Goal: Task Accomplishment & Management: Manage account settings

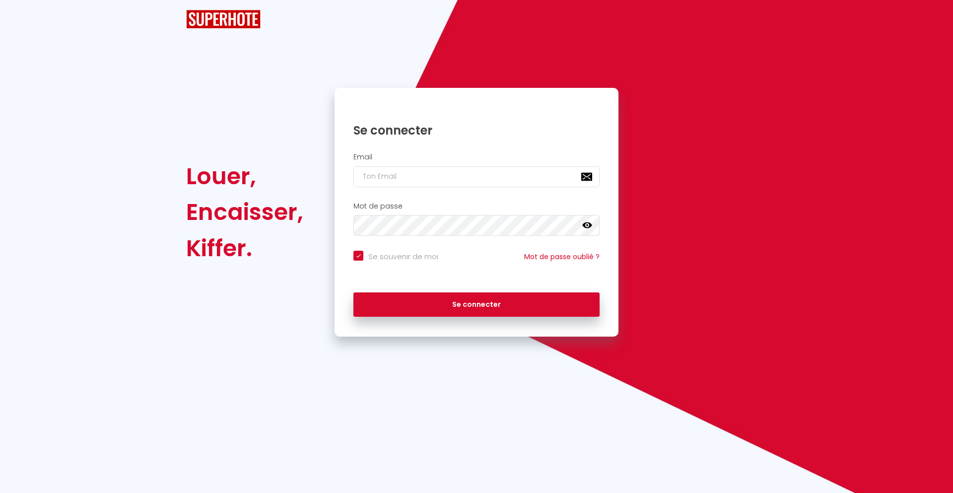
checkbox input "true"
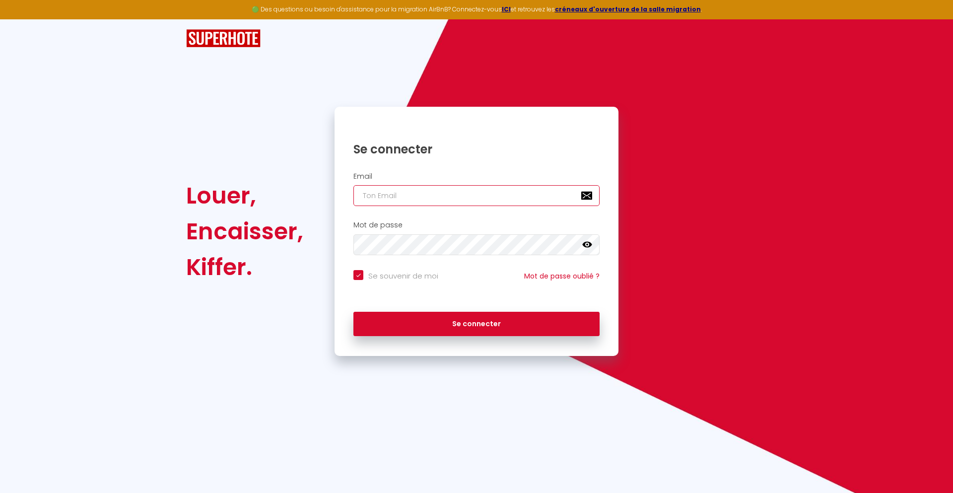
type input "[PERSON_NAME][EMAIL_ADDRESS][DOMAIN_NAME]"
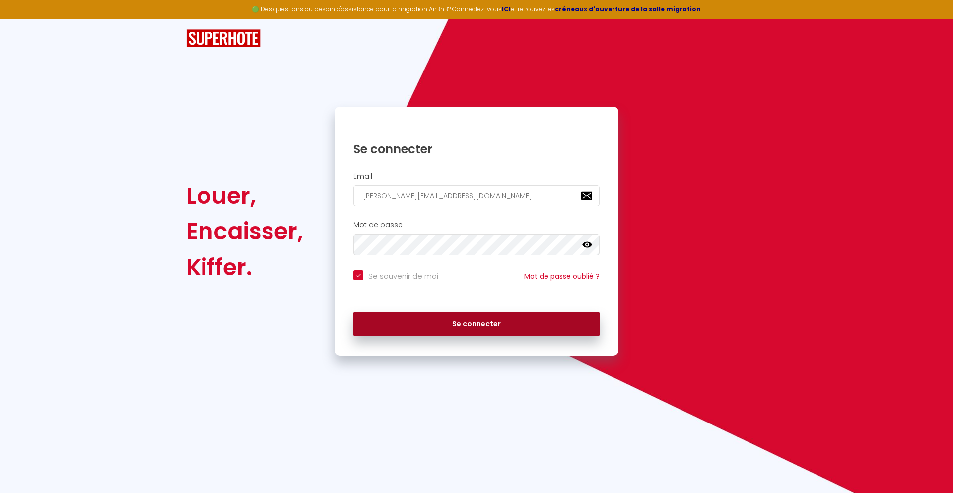
click at [455, 322] on button "Se connecter" at bounding box center [476, 324] width 246 height 25
checkbox input "true"
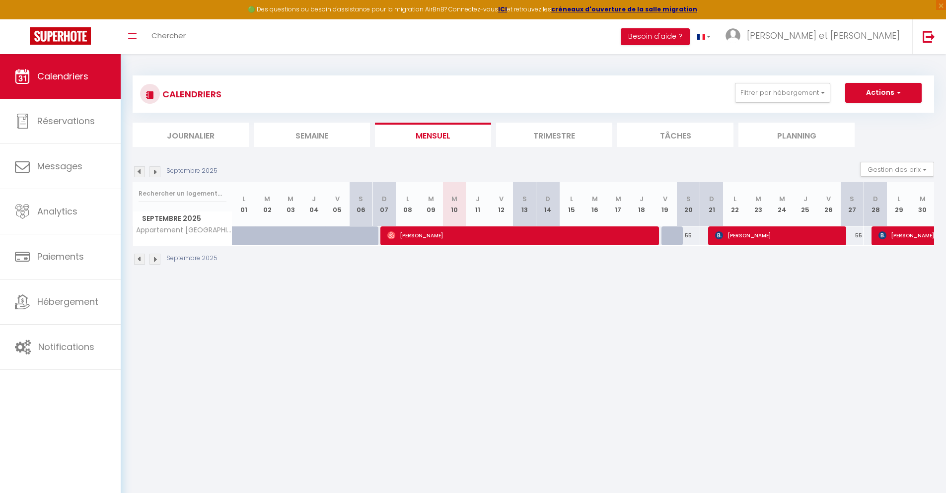
click at [159, 259] on img at bounding box center [154, 259] width 11 height 11
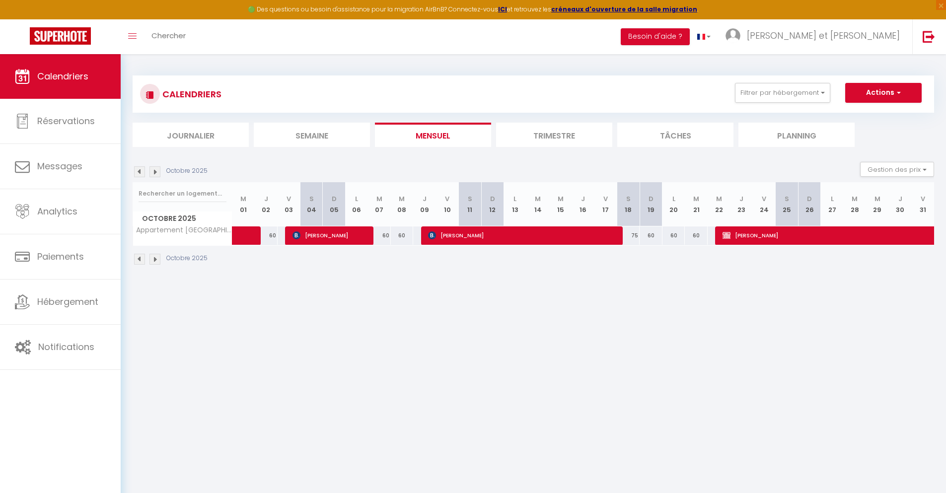
click at [633, 235] on div "75" at bounding box center [628, 235] width 23 height 18
click at [652, 236] on div "60" at bounding box center [650, 235] width 23 height 18
click at [883, 95] on button "Actions" at bounding box center [883, 93] width 76 height 20
click at [660, 301] on body "🟢 Des questions ou besoin d'assistance pour la migration AirBnB? Connectez-vous…" at bounding box center [473, 300] width 946 height 493
click at [650, 229] on div "60" at bounding box center [650, 235] width 23 height 18
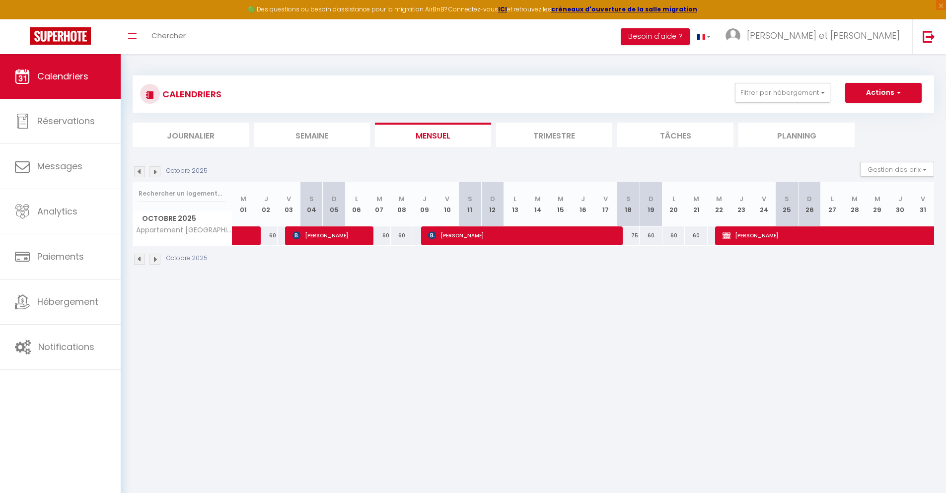
click at [650, 234] on div "60" at bounding box center [650, 235] width 23 height 18
click at [868, 96] on button "Actions" at bounding box center [883, 93] width 76 height 20
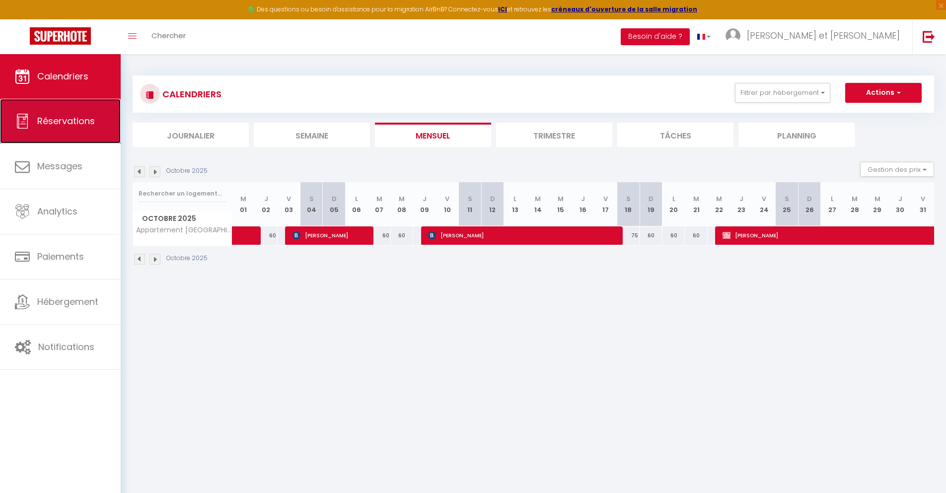
click at [77, 113] on link "Réservations" at bounding box center [60, 121] width 121 height 45
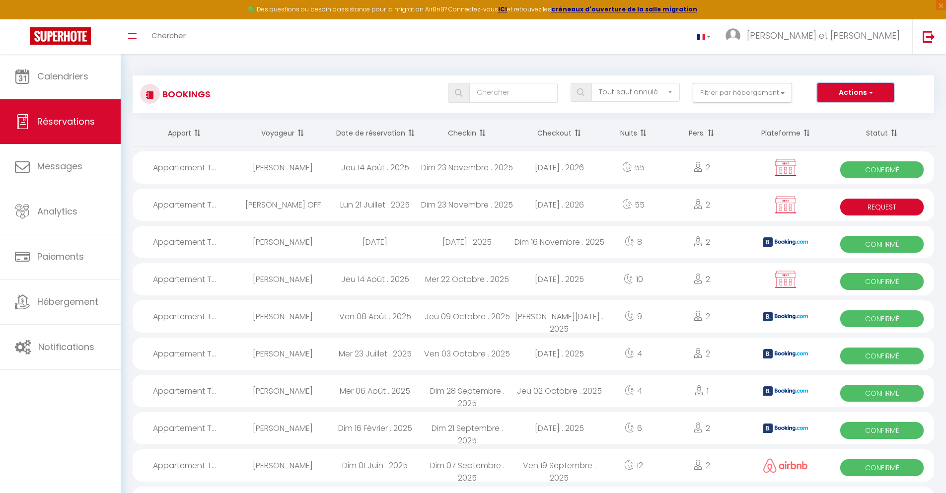
click at [878, 93] on button "Actions" at bounding box center [855, 93] width 76 height 20
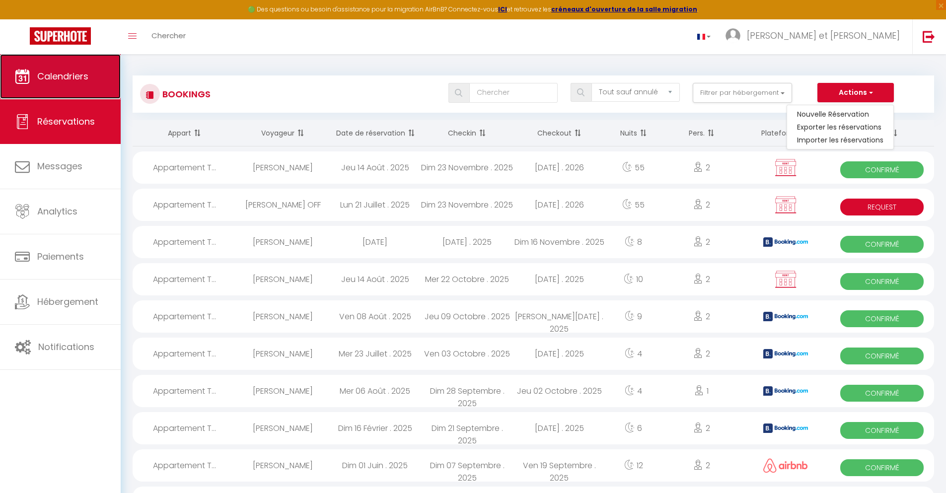
click at [71, 82] on link "Calendriers" at bounding box center [60, 76] width 121 height 45
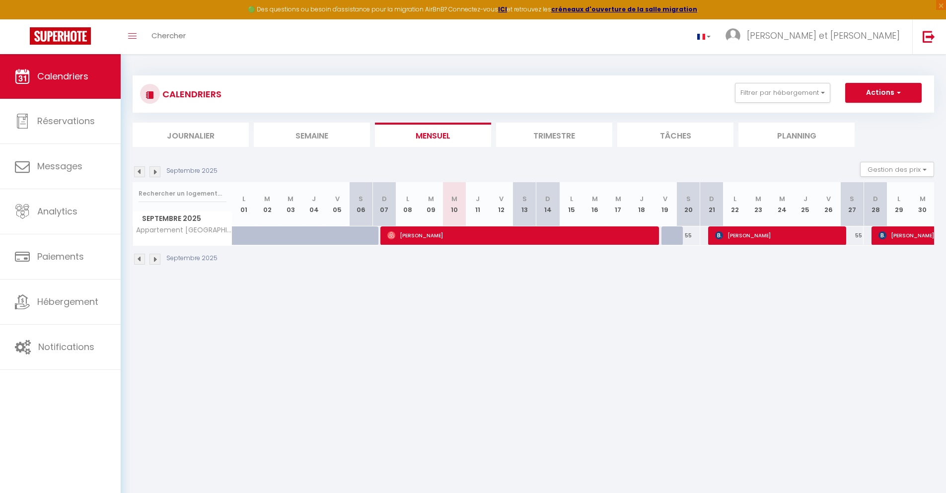
click at [672, 236] on div at bounding box center [672, 235] width 23 height 19
click at [675, 238] on div at bounding box center [672, 235] width 23 height 19
click at [155, 256] on img at bounding box center [154, 259] width 11 height 11
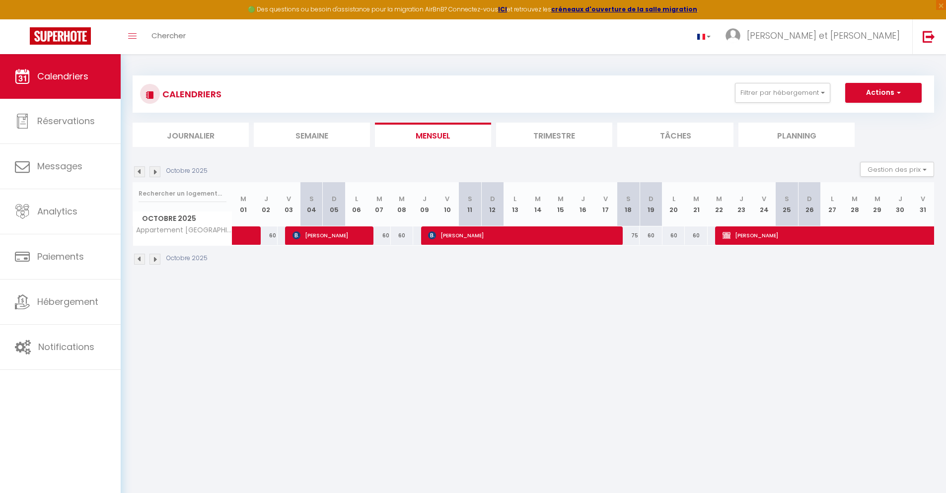
click at [644, 236] on div "60" at bounding box center [650, 235] width 23 height 18
click at [649, 235] on div "60" at bounding box center [650, 235] width 23 height 18
click at [652, 235] on div "60" at bounding box center [650, 235] width 23 height 18
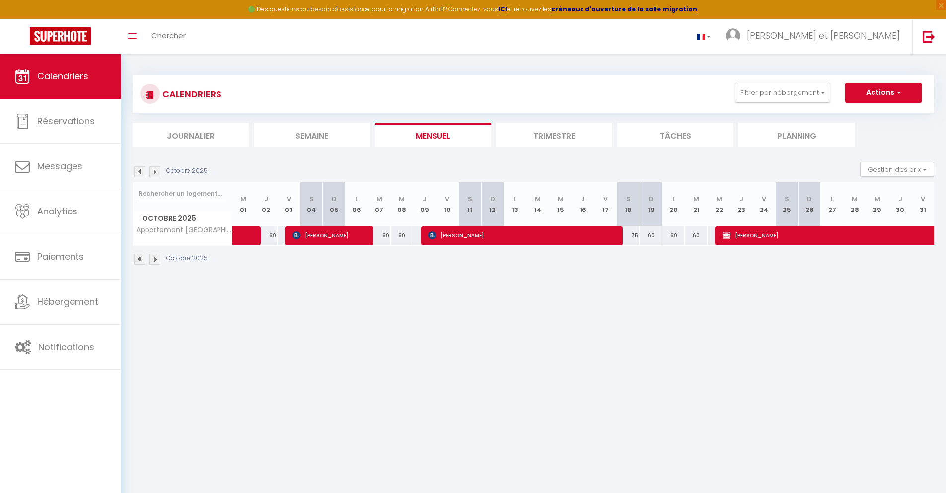
click at [652, 235] on div "60" at bounding box center [650, 235] width 23 height 18
click at [555, 135] on li "Trimestre" at bounding box center [554, 135] width 116 height 24
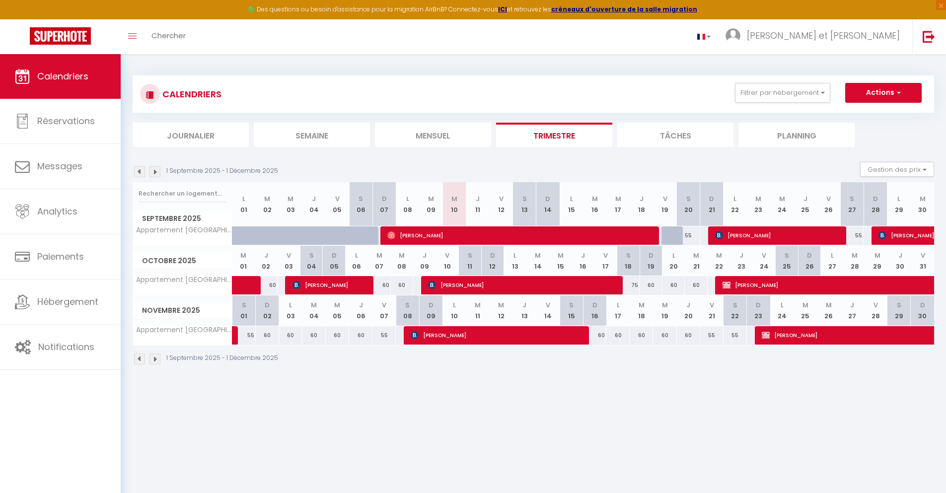
click at [639, 284] on div "60" at bounding box center [650, 285] width 23 height 18
click at [635, 283] on div "75" at bounding box center [628, 285] width 23 height 18
click at [881, 81] on div "CALENDRIERS Filtrer par hébergement Tous Appartement T2 Tampon centre Effacer S…" at bounding box center [533, 93] width 801 height 37
click at [879, 91] on button "Actions" at bounding box center [883, 93] width 76 height 20
click at [648, 80] on div "CALENDRIERS Filtrer par hébergement Tous Appartement T2 Tampon centre Effacer S…" at bounding box center [533, 93] width 801 height 37
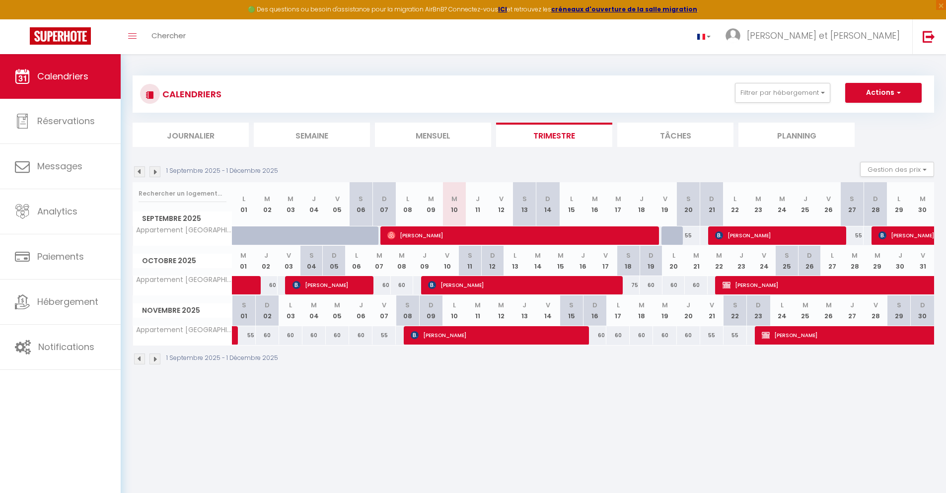
click at [613, 69] on div "CALENDRIERS Filtrer par hébergement Tous Appartement T2 Tampon centre Effacer S…" at bounding box center [533, 220] width 801 height 309
click at [572, 73] on div "CALENDRIERS Filtrer par hébergement Tous Appartement T2 Tampon centre Effacer S…" at bounding box center [533, 220] width 801 height 309
